Goal: Task Accomplishment & Management: Manage account settings

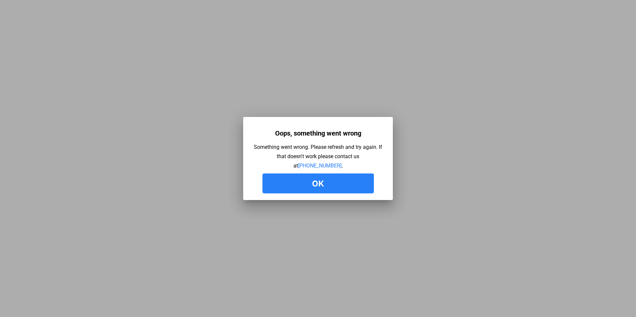
click at [321, 184] on button "Ok" at bounding box center [317, 184] width 111 height 20
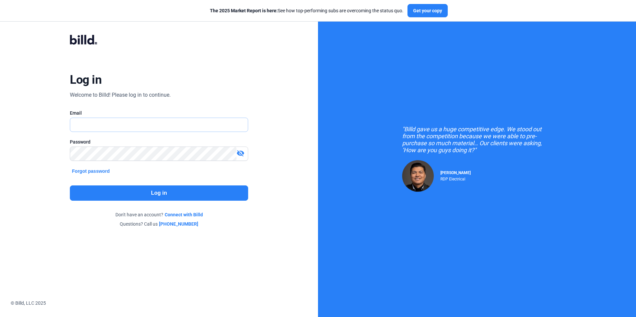
type input "[PERSON_NAME][EMAIL_ADDRESS][DOMAIN_NAME]"
click at [175, 191] on button "Log in" at bounding box center [159, 192] width 178 height 15
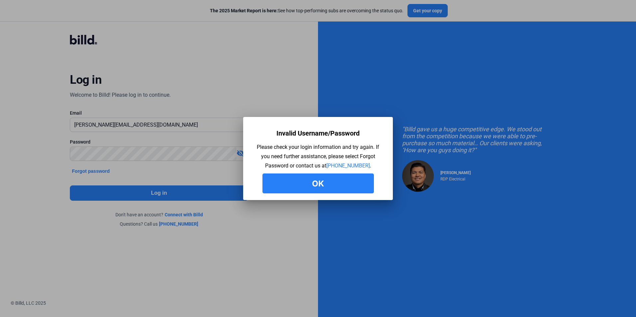
click at [320, 183] on button "Ok" at bounding box center [317, 184] width 111 height 20
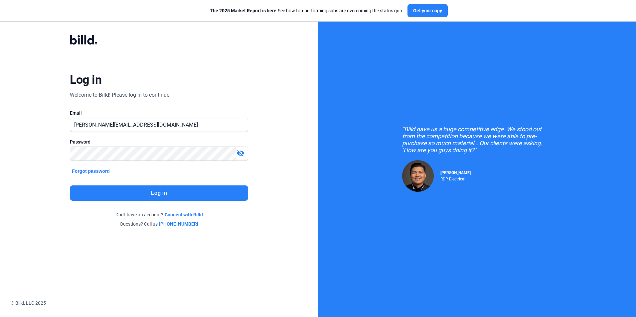
click at [241, 152] on mat-icon "visibility_off" at bounding box center [240, 153] width 8 height 8
click at [159, 192] on button "Log in" at bounding box center [159, 192] width 178 height 15
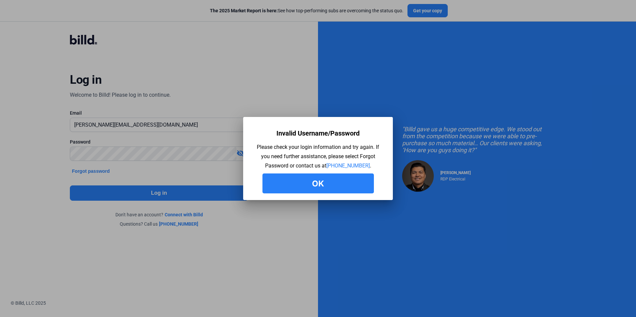
click at [313, 181] on button "Ok" at bounding box center [317, 184] width 111 height 20
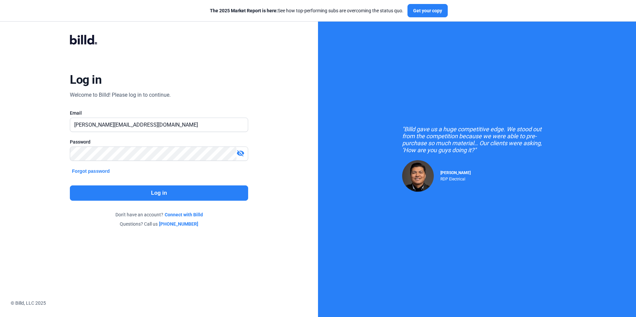
click at [85, 170] on button "Forgot password" at bounding box center [91, 171] width 42 height 7
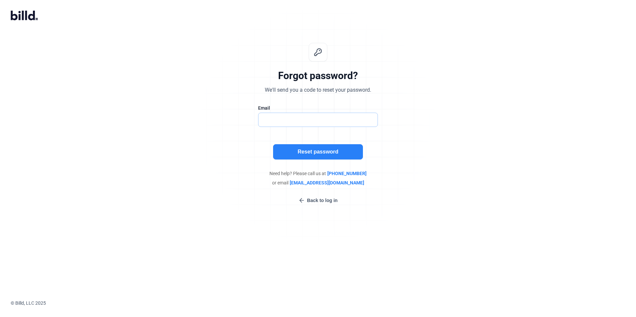
click at [292, 120] on input "text" at bounding box center [317, 120] width 119 height 14
type input "[PERSON_NAME][EMAIL_ADDRESS][DOMAIN_NAME]"
click at [296, 147] on button "Reset password" at bounding box center [318, 151] width 90 height 15
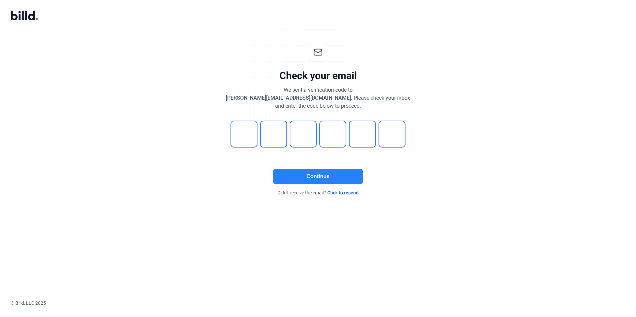
click at [278, 174] on button "Continue" at bounding box center [318, 176] width 90 height 15
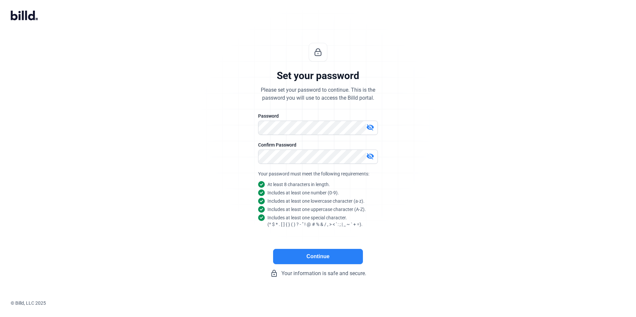
click at [312, 254] on button "Continue" at bounding box center [318, 256] width 90 height 15
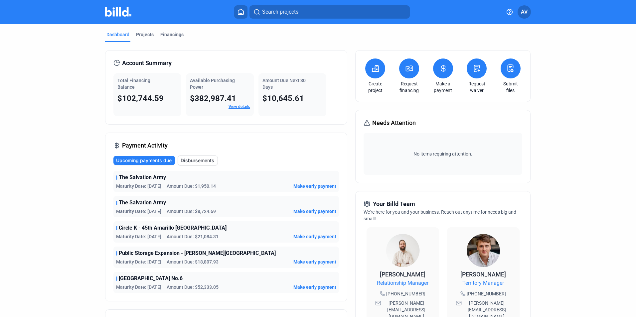
click at [523, 12] on span "AV" at bounding box center [524, 12] width 7 height 8
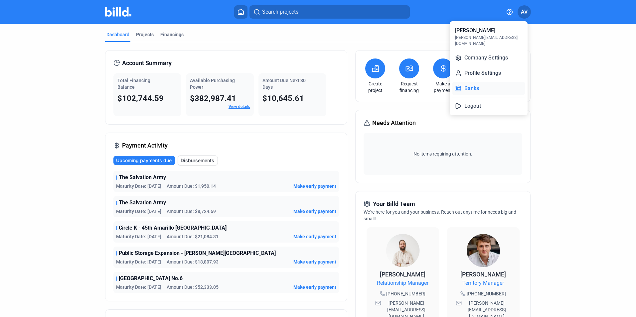
click at [484, 83] on button "Banks" at bounding box center [488, 88] width 72 height 13
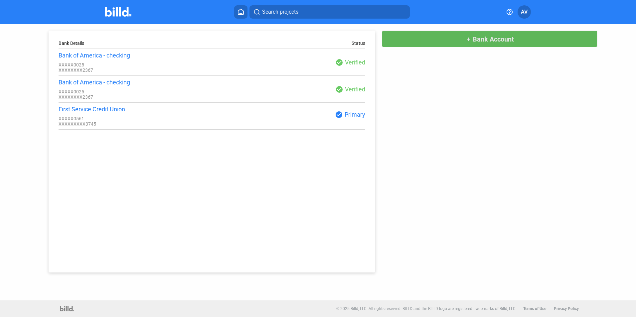
click at [467, 38] on mat-icon "add" at bounding box center [467, 39] width 5 height 5
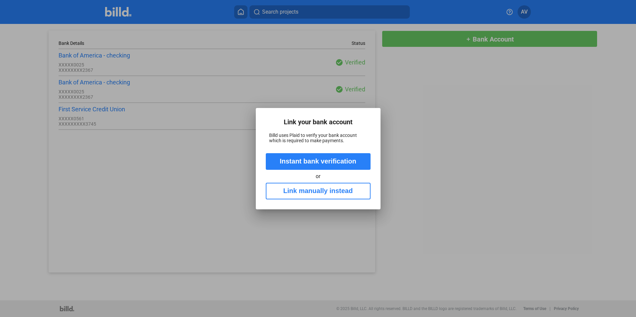
click at [334, 162] on button "Instant bank verification" at bounding box center [318, 161] width 105 height 17
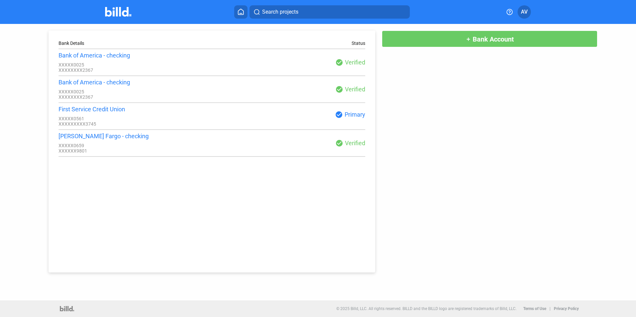
click at [337, 147] on mat-icon "check_circle" at bounding box center [339, 143] width 8 height 8
click at [344, 147] on div "check_circle Verified" at bounding box center [288, 143] width 153 height 8
click at [349, 116] on div "check_circle Primary" at bounding box center [288, 115] width 153 height 8
click at [353, 147] on div "check_circle Verified" at bounding box center [288, 143] width 153 height 8
click at [354, 147] on div "check_circle Verified" at bounding box center [288, 143] width 153 height 8
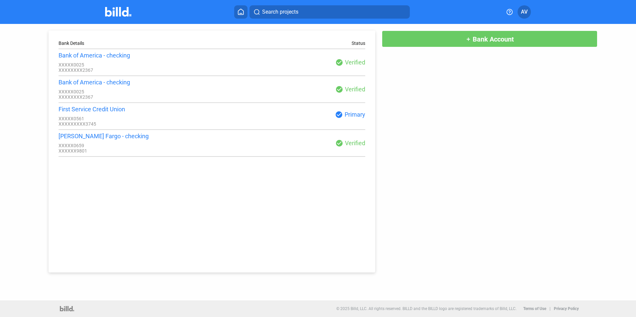
click at [328, 151] on div "[PERSON_NAME] Fargo - checking XXXXX0659 XXXXXX9801 check_circle Verified" at bounding box center [211, 143] width 307 height 21
drag, startPoint x: 341, startPoint y: 118, endPoint x: 346, endPoint y: 116, distance: 5.4
click at [343, 117] on div "check_circle Primary" at bounding box center [288, 115] width 153 height 8
click at [351, 119] on div "check_circle Primary" at bounding box center [288, 115] width 153 height 8
drag, startPoint x: 351, startPoint y: 120, endPoint x: 337, endPoint y: 149, distance: 32.1
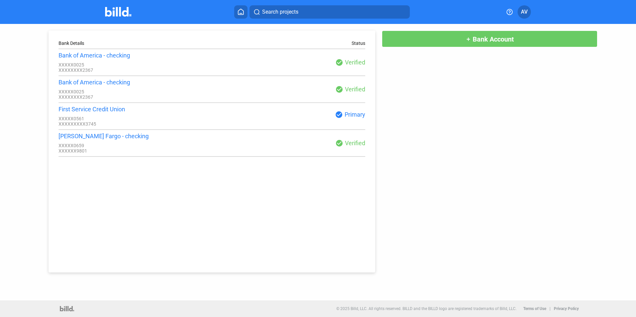
click at [337, 147] on mat-icon "check_circle" at bounding box center [339, 143] width 8 height 8
click at [353, 109] on div "First Service Credit Union XXXXX0561 XXXXXXXXX3745 check_circle Primary" at bounding box center [211, 116] width 307 height 21
click at [342, 147] on mat-icon "check_circle" at bounding box center [339, 143] width 8 height 8
click at [522, 11] on span "AV" at bounding box center [524, 12] width 7 height 8
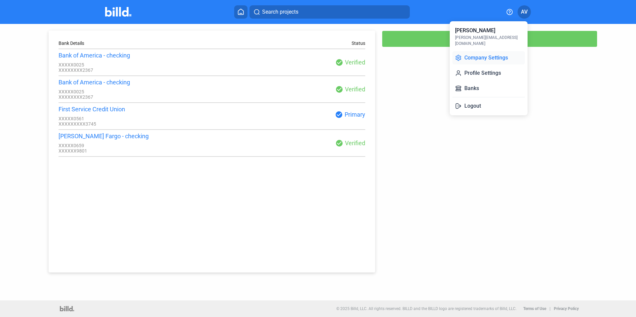
click at [489, 53] on button "Company Settings" at bounding box center [488, 57] width 72 height 13
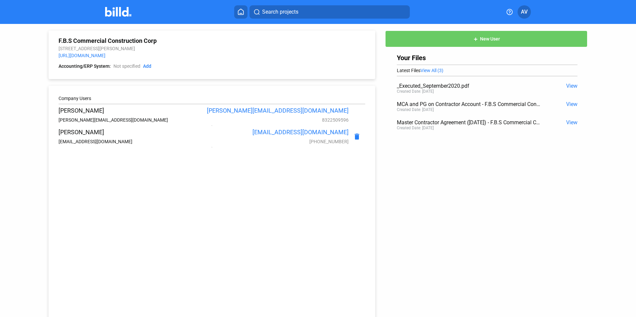
click at [526, 11] on span "AV" at bounding box center [524, 12] width 7 height 8
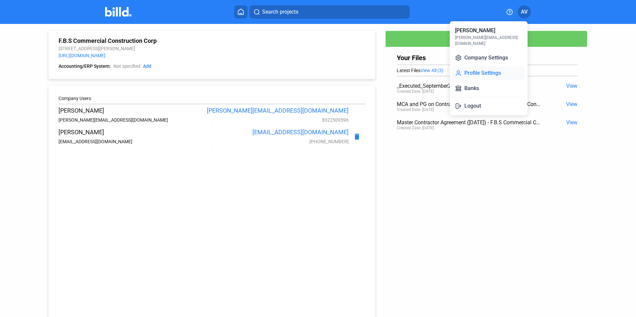
click at [497, 67] on button "Profile Settings" at bounding box center [488, 72] width 72 height 13
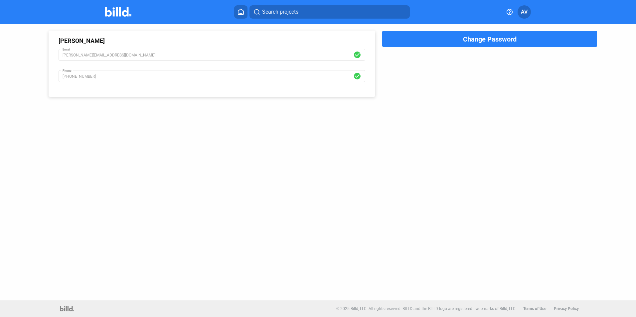
click at [523, 12] on span "AV" at bounding box center [524, 12] width 7 height 8
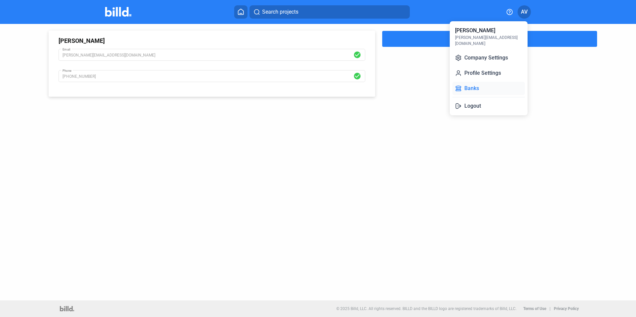
click at [479, 82] on button "Banks" at bounding box center [488, 88] width 72 height 13
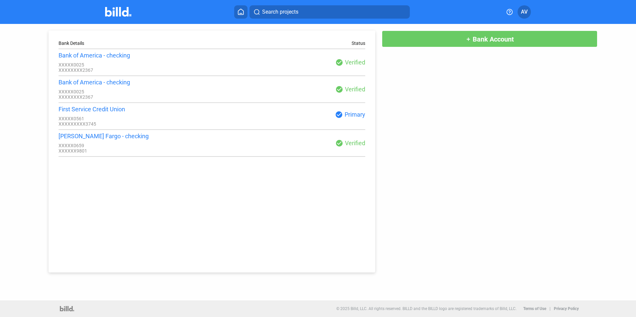
click at [357, 147] on div "check_circle Verified" at bounding box center [288, 143] width 153 height 8
click at [240, 11] on icon at bounding box center [240, 12] width 7 height 6
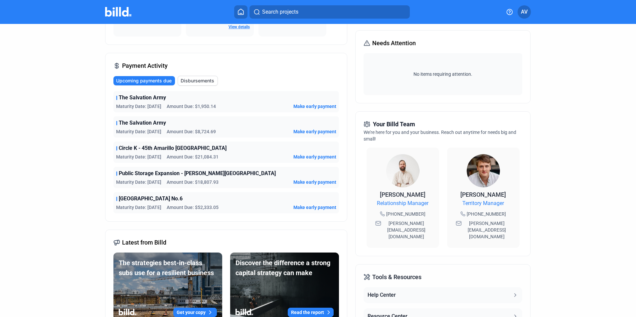
scroll to position [100, 0]
